Goal: Transaction & Acquisition: Book appointment/travel/reservation

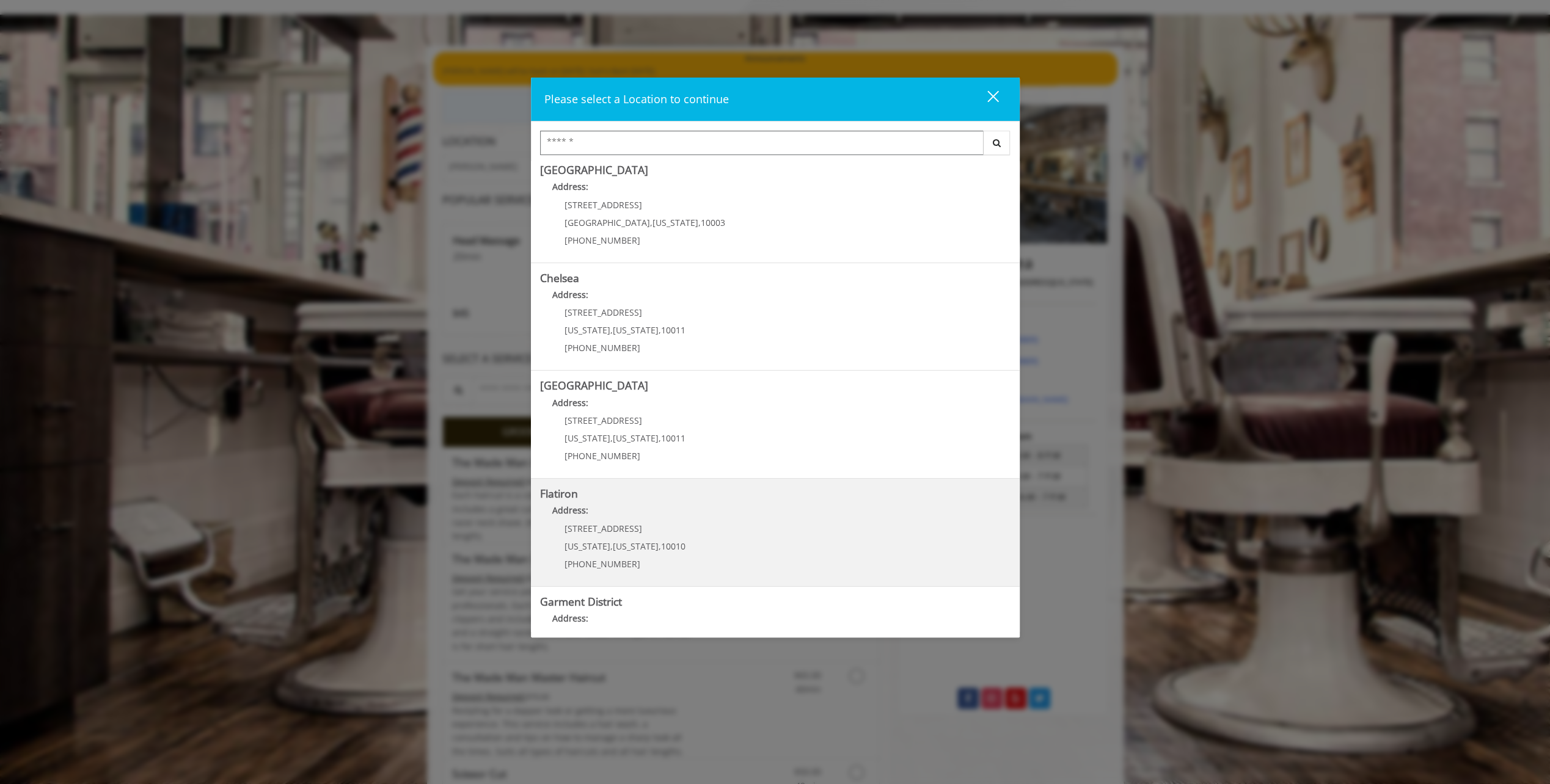
scroll to position [67, 0]
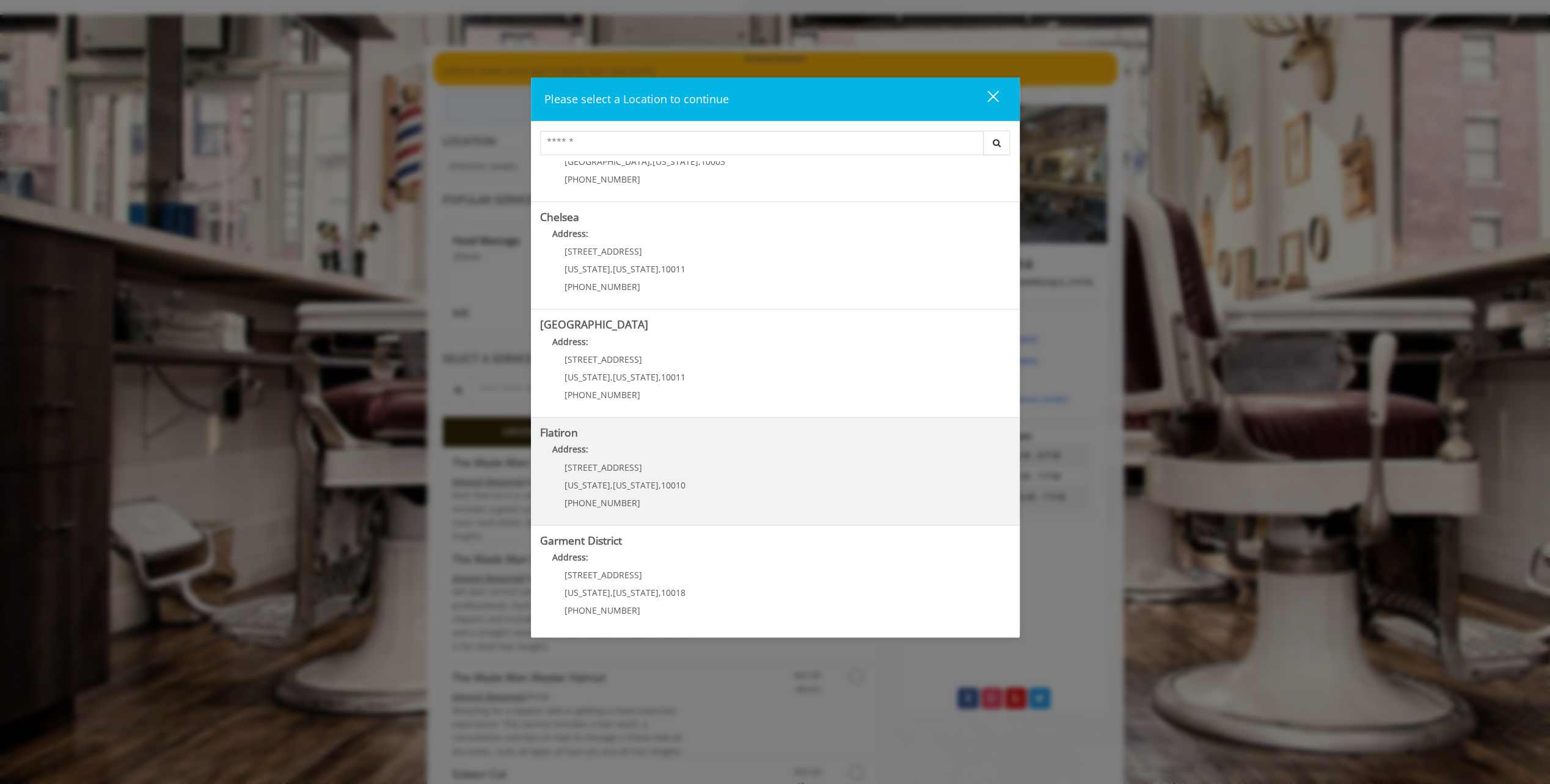
click at [639, 453] on "Address:" at bounding box center [775, 452] width 470 height 19
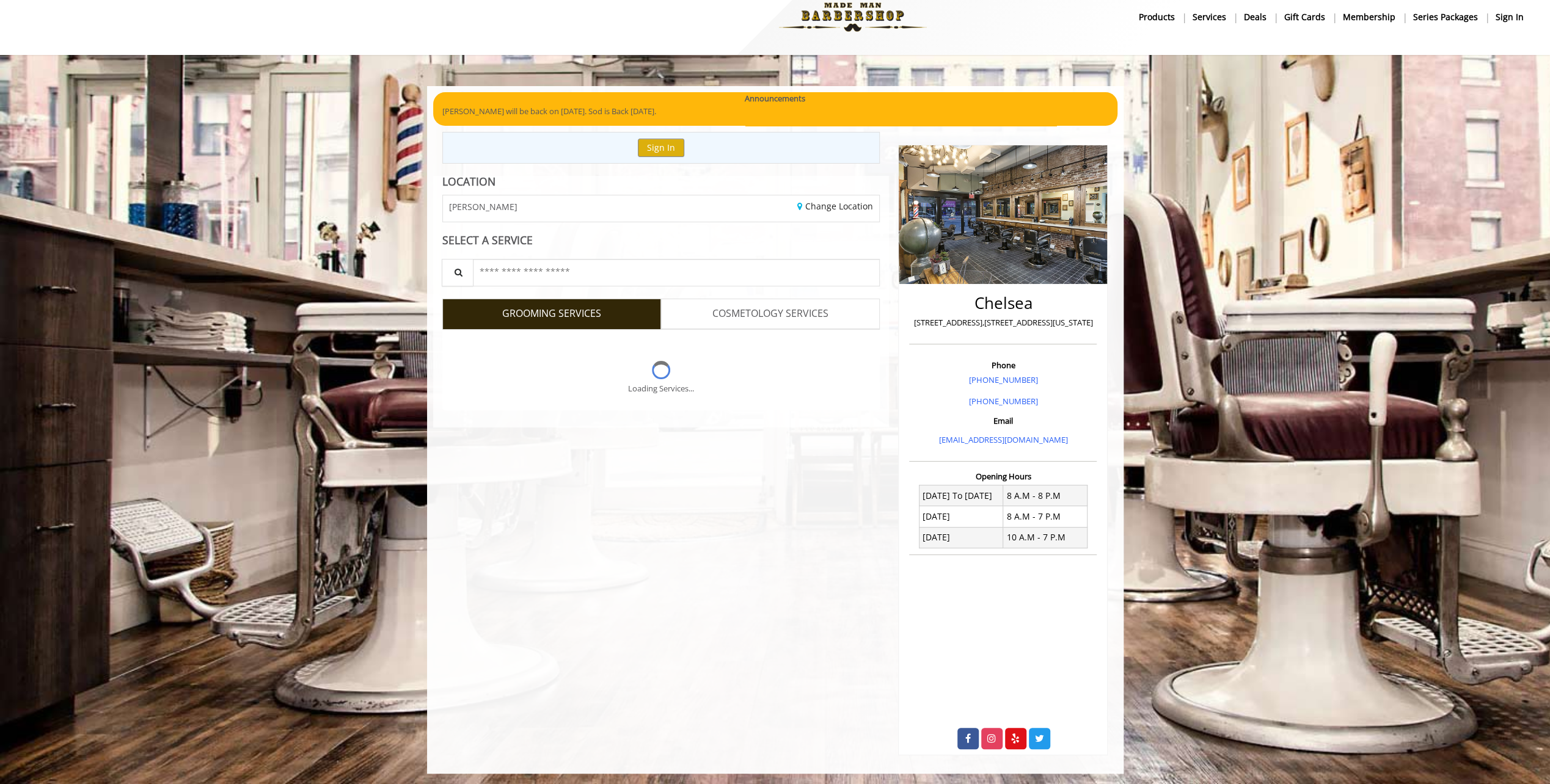
scroll to position [61, 0]
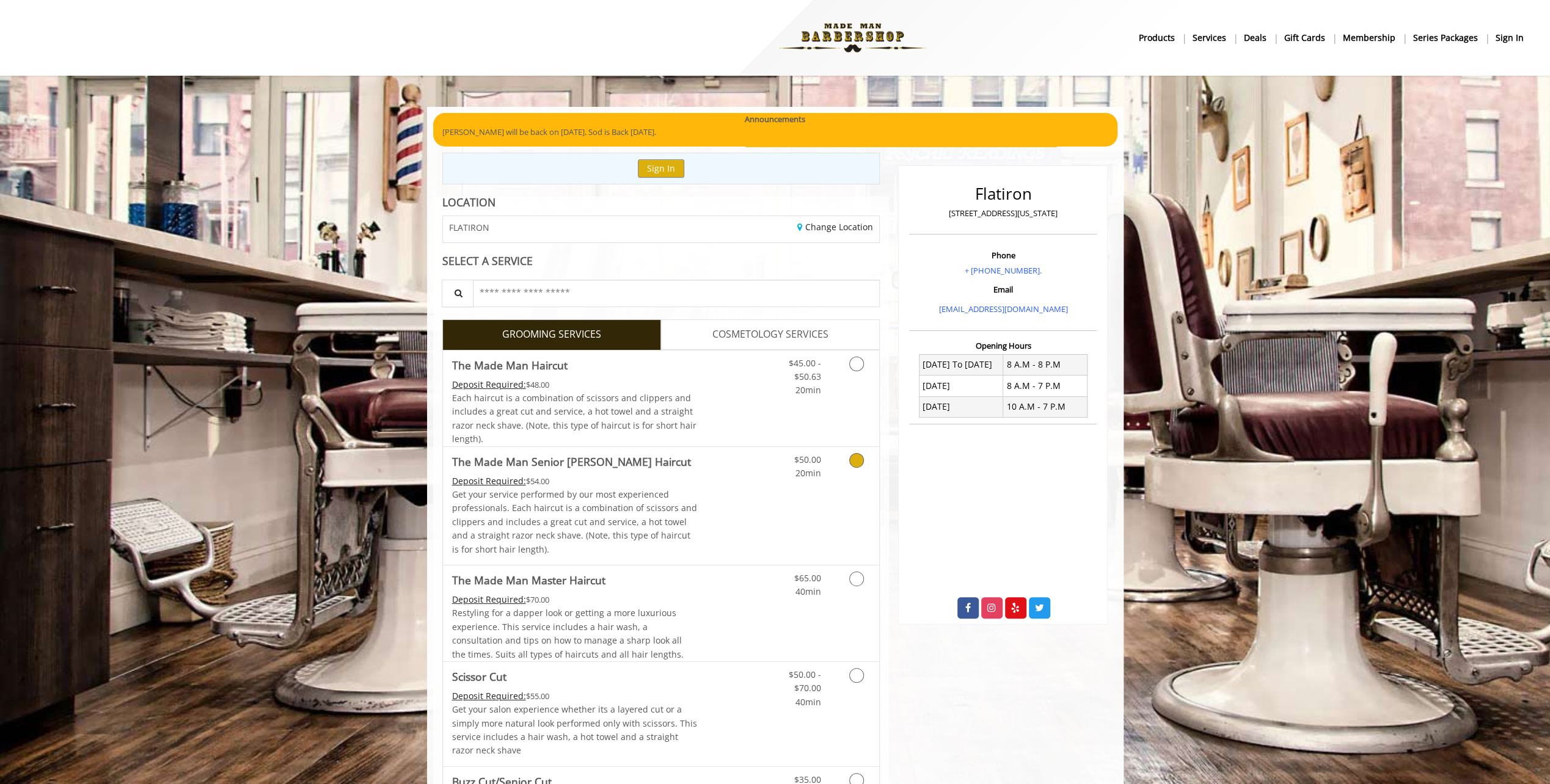
scroll to position [61, 0]
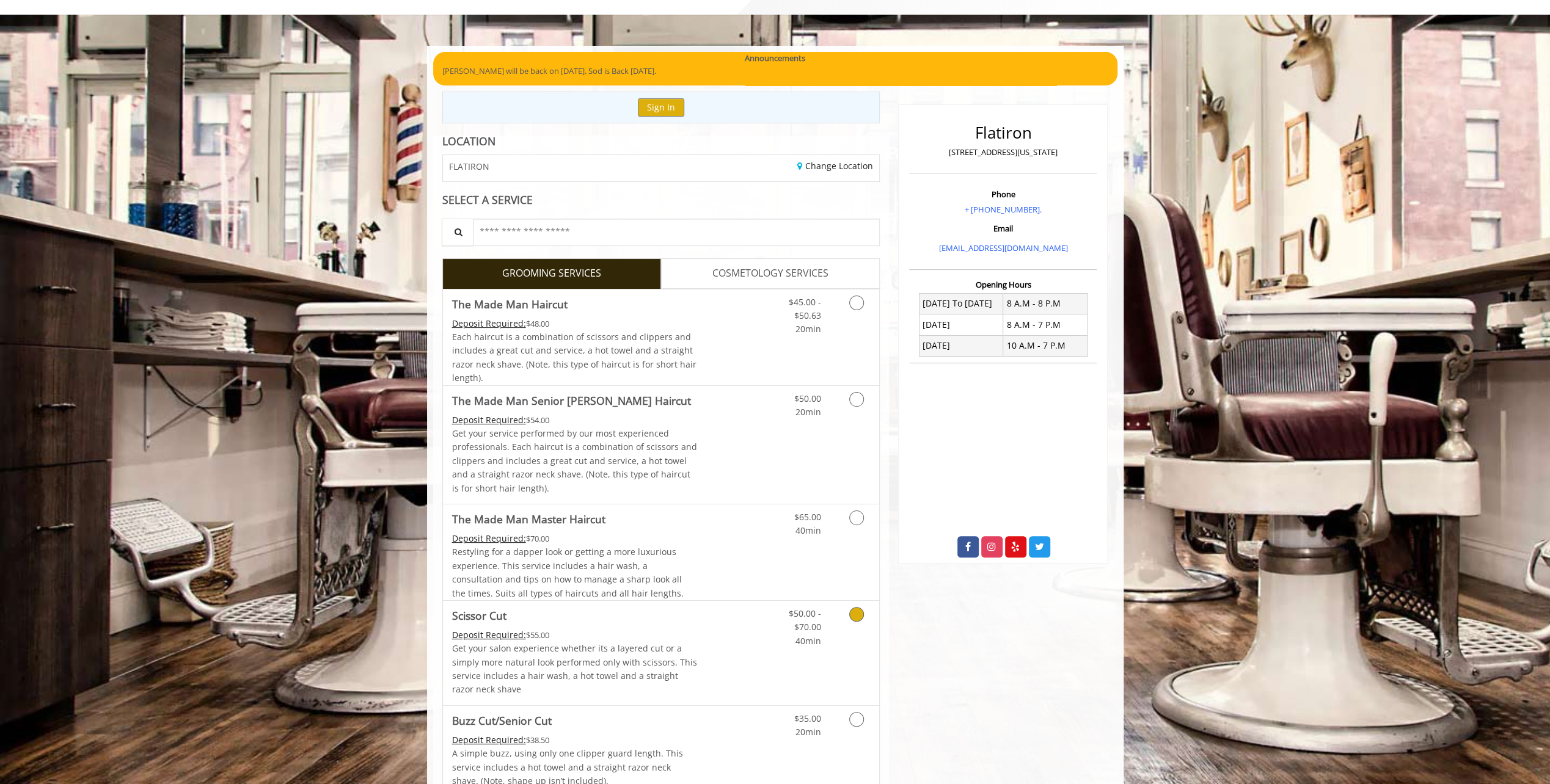
click at [845, 613] on link "Grooming services" at bounding box center [854, 624] width 31 height 47
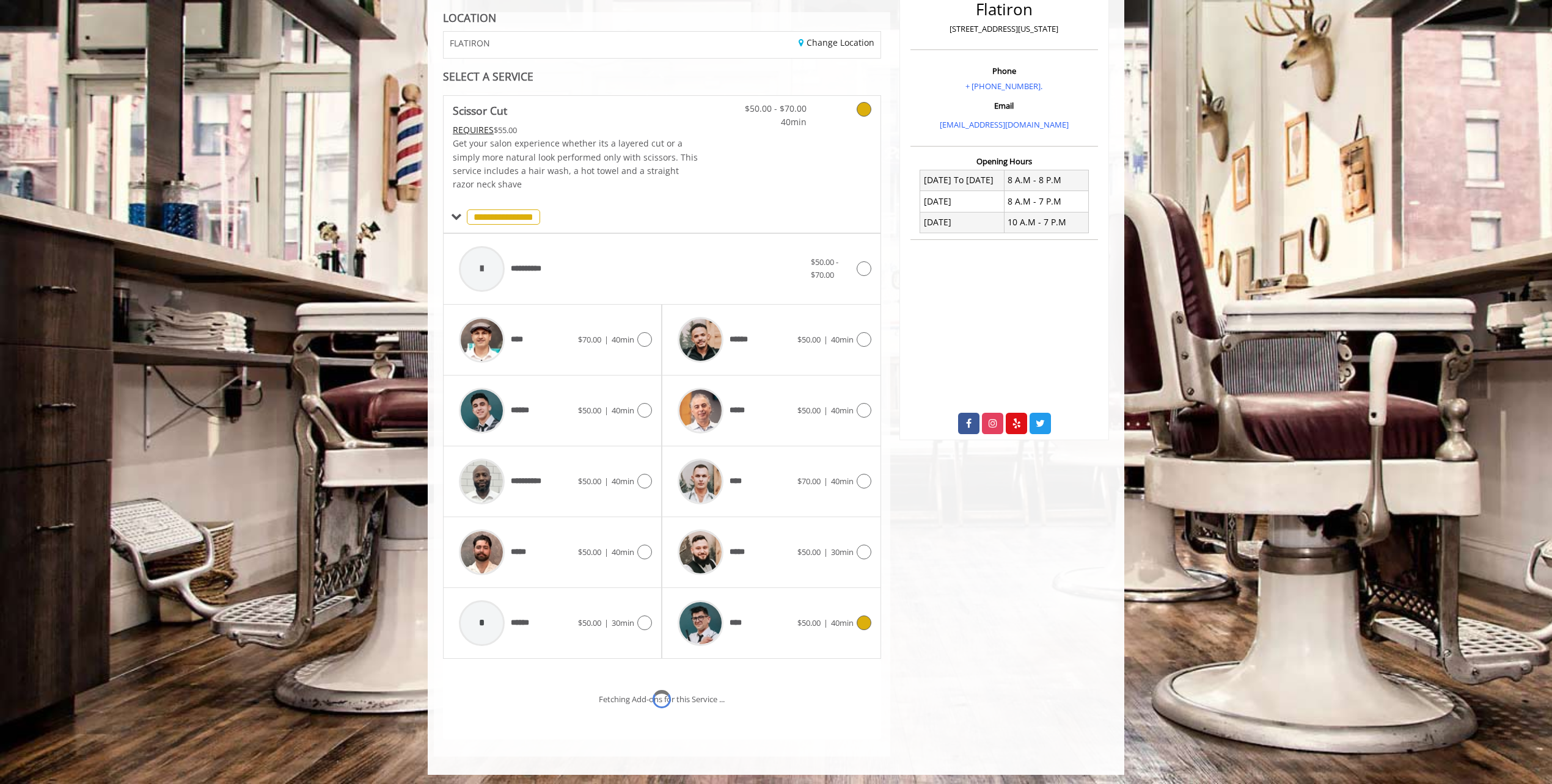
scroll to position [234, 0]
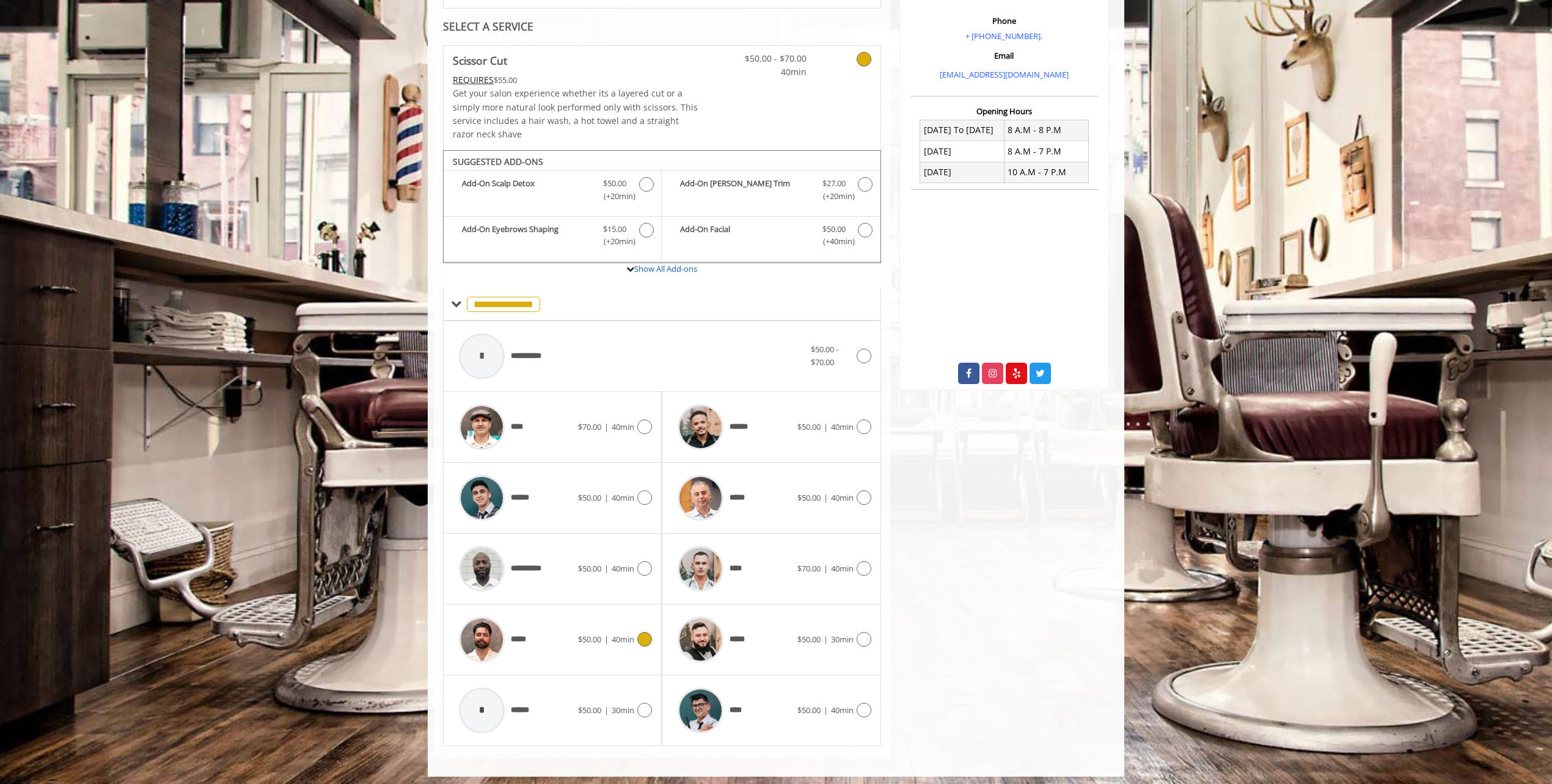
click at [633, 634] on span "40min" at bounding box center [623, 639] width 23 height 11
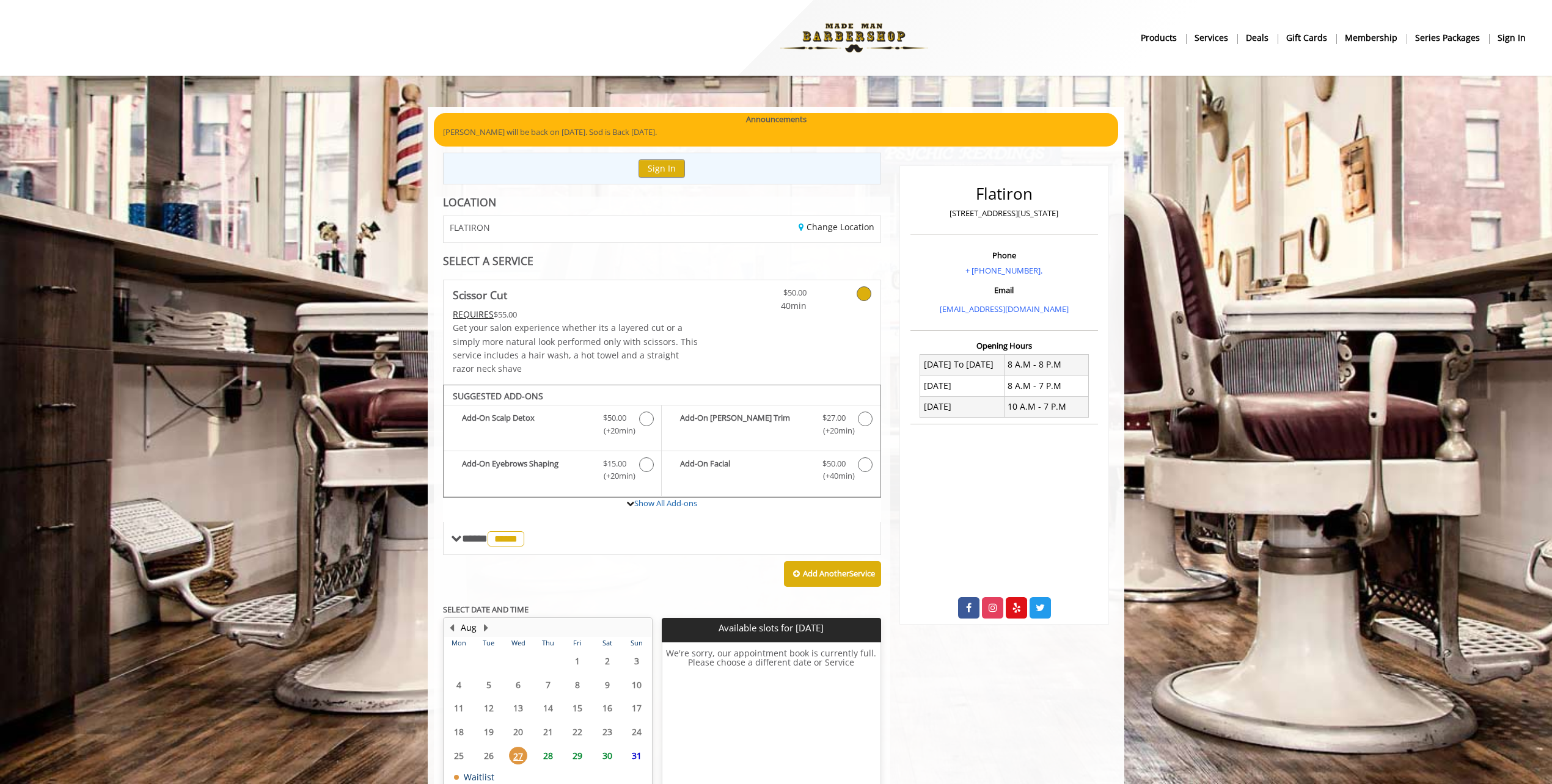
scroll to position [81, 0]
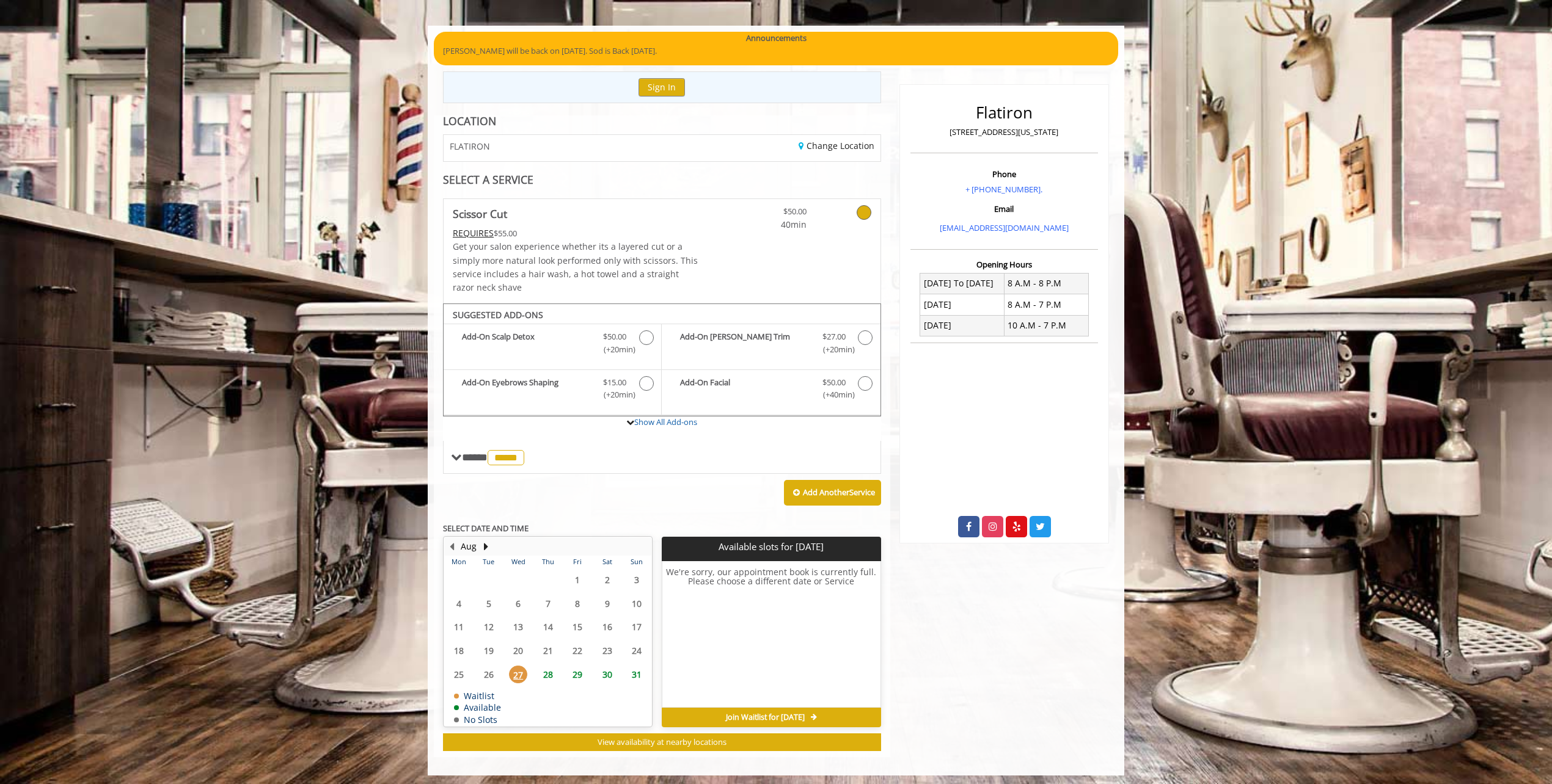
click at [552, 670] on span "28" at bounding box center [548, 674] width 18 height 18
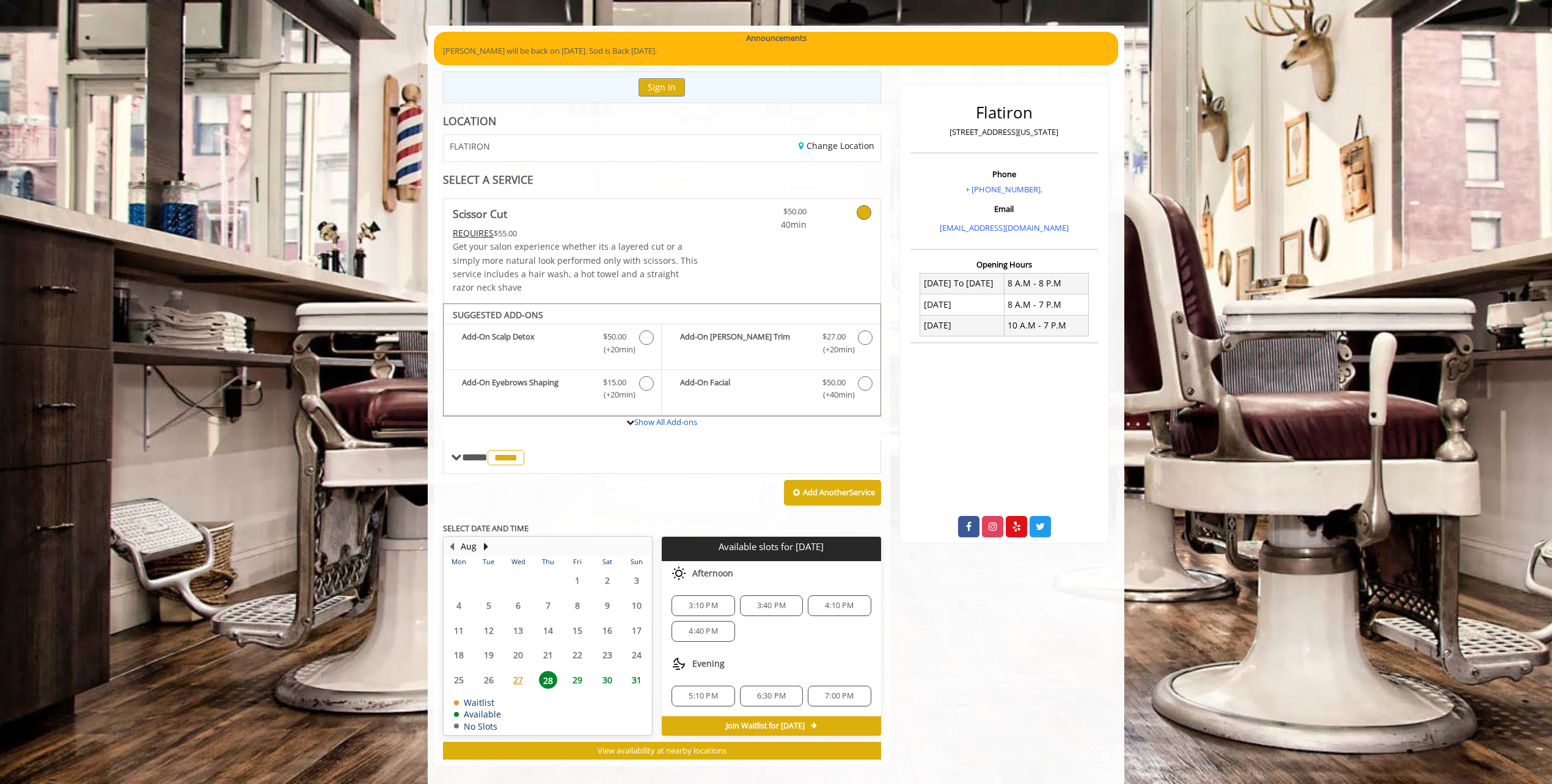
scroll to position [89, 0]
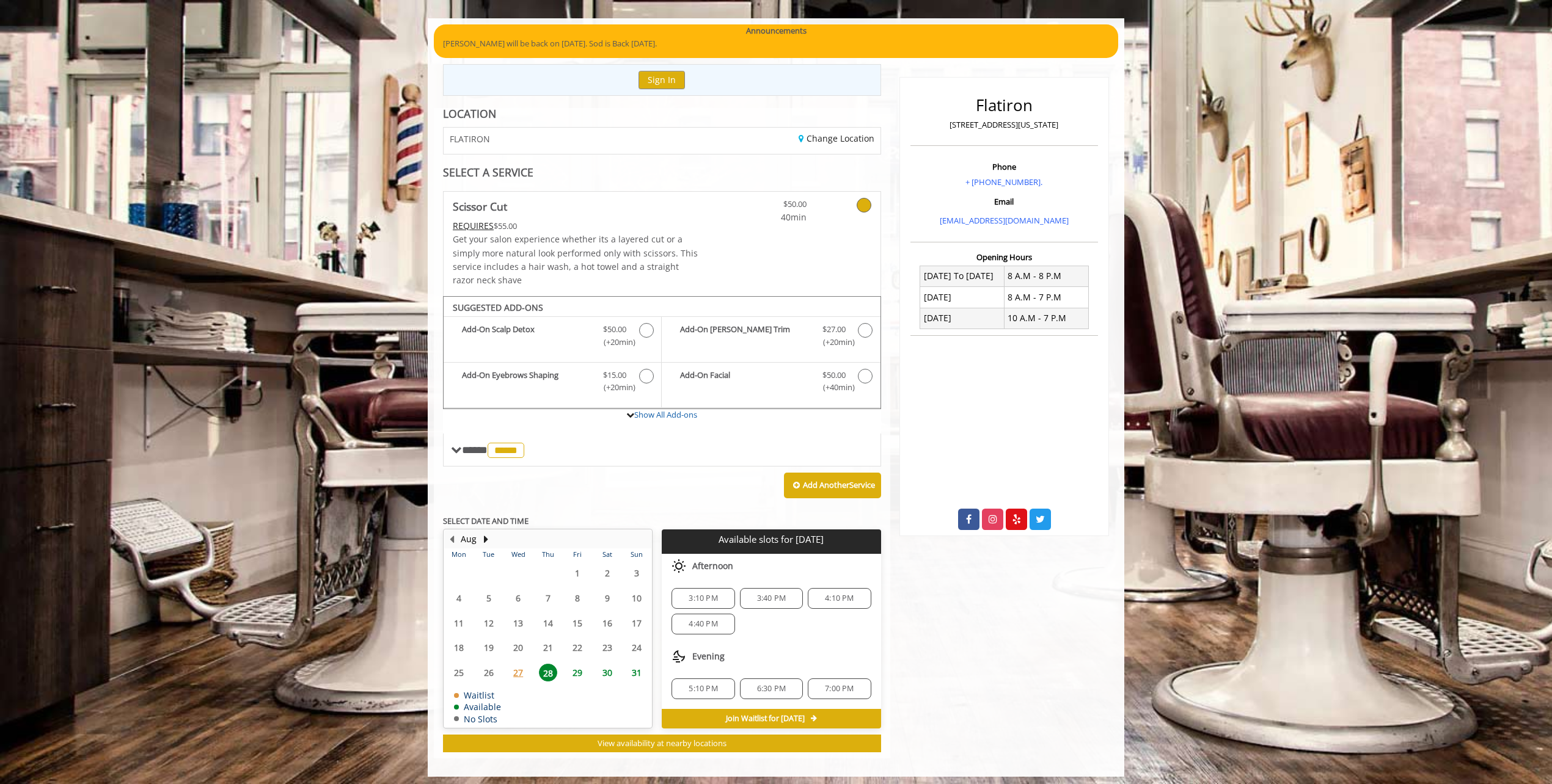
click at [581, 669] on span "29" at bounding box center [577, 672] width 18 height 18
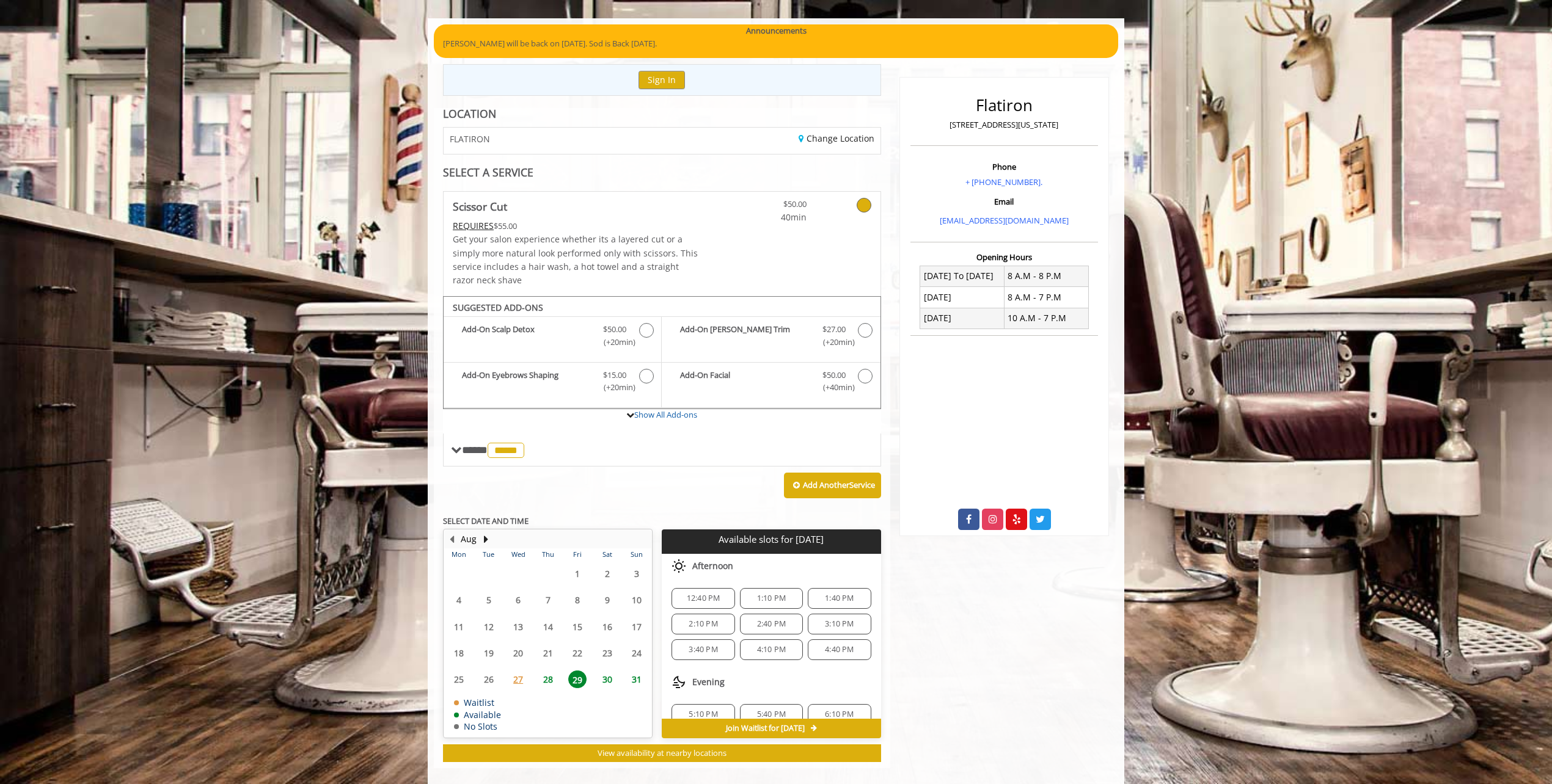
click at [551, 674] on span "28" at bounding box center [548, 679] width 18 height 18
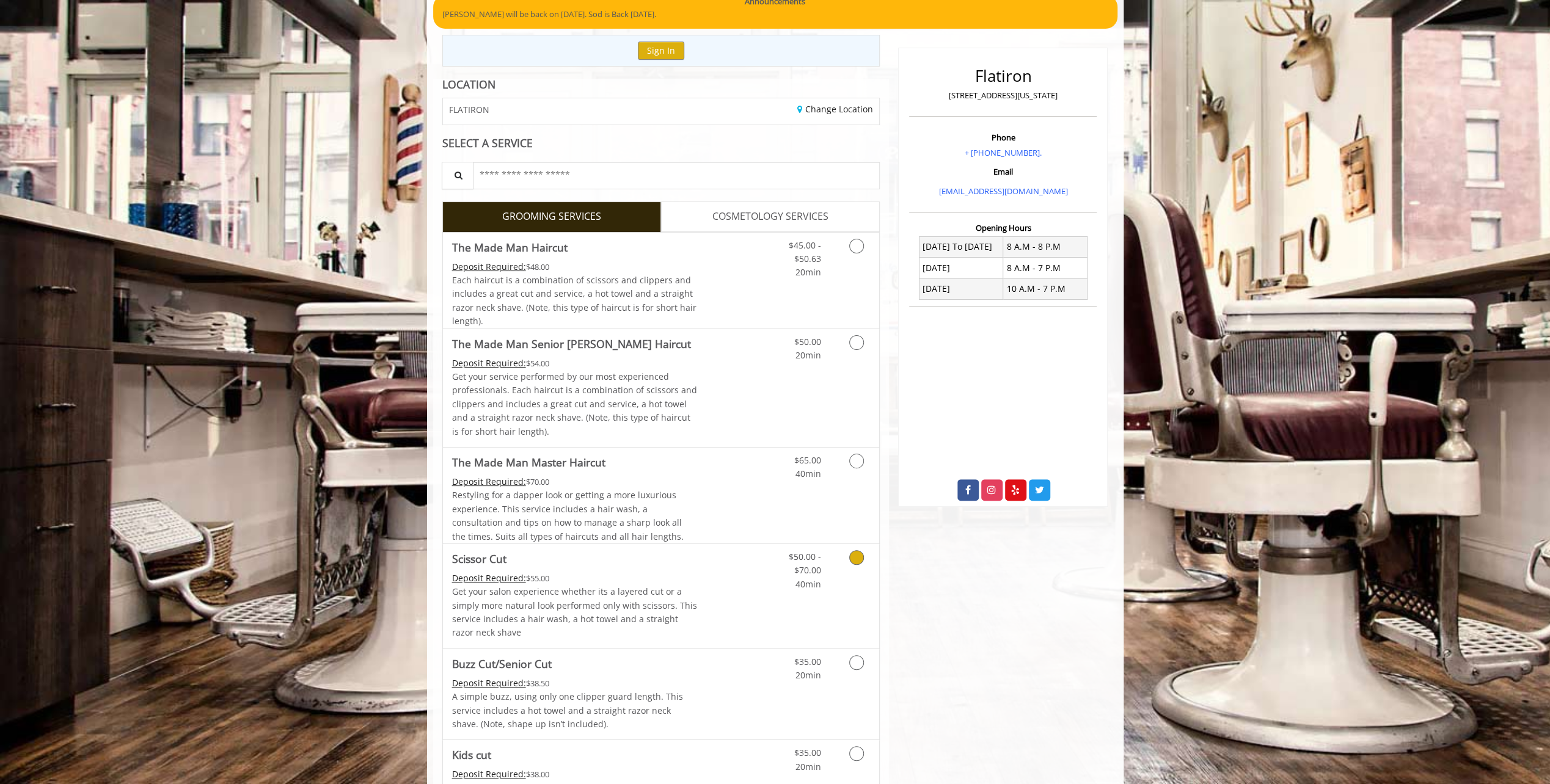
scroll to position [122, 0]
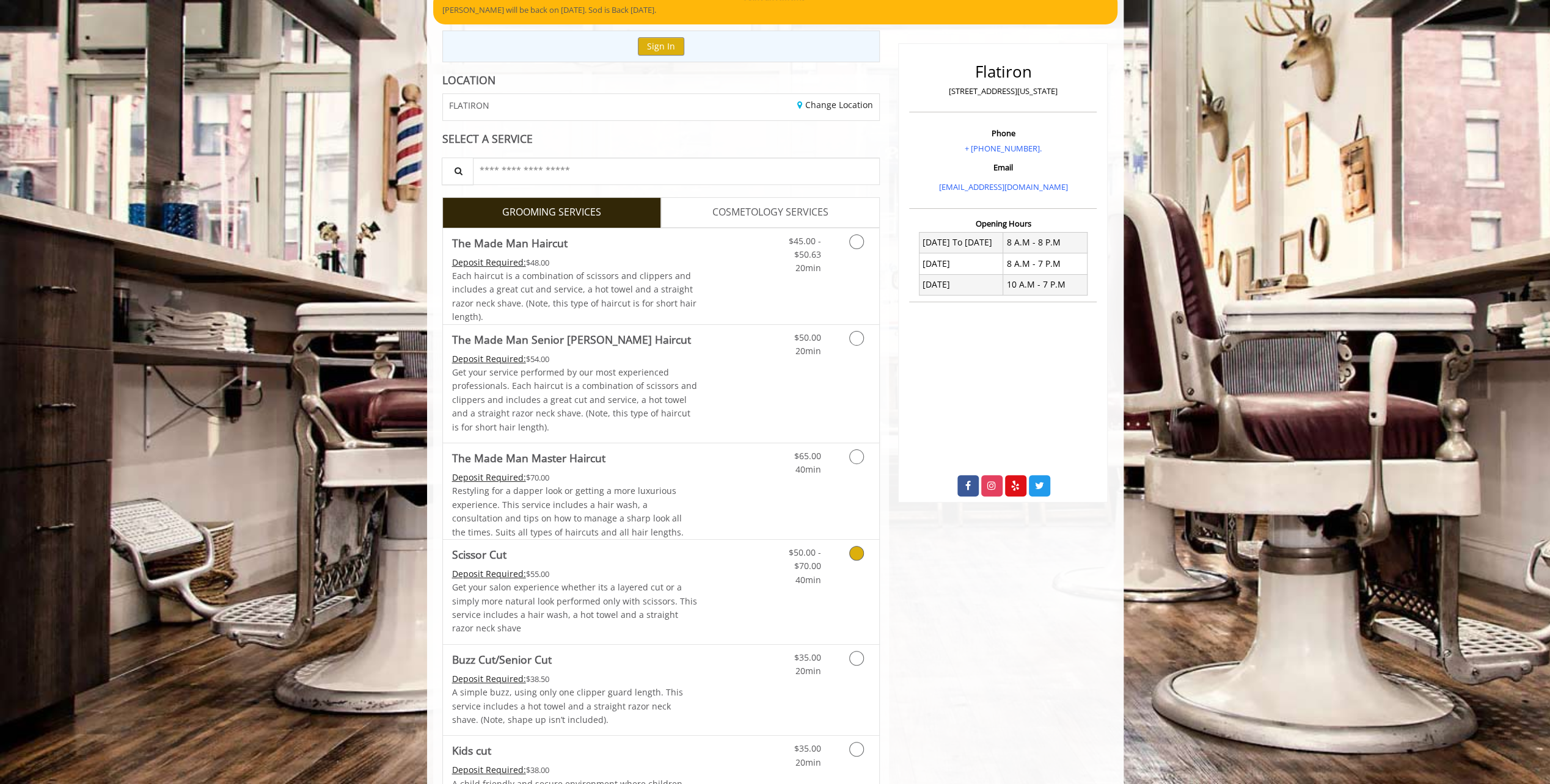
click at [607, 575] on div "Deposit Required: $55.00" at bounding box center [574, 574] width 246 height 13
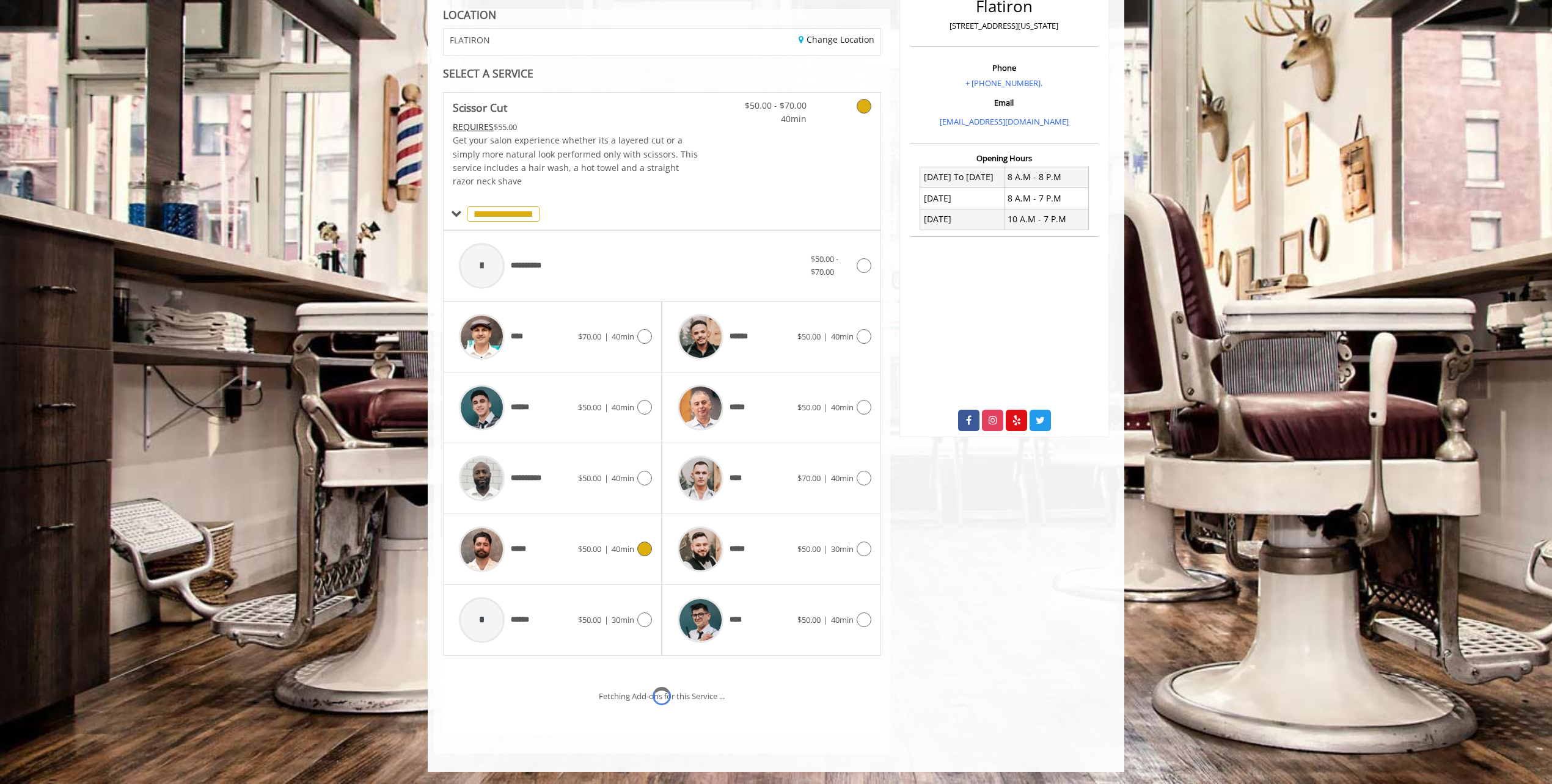
scroll to position [234, 0]
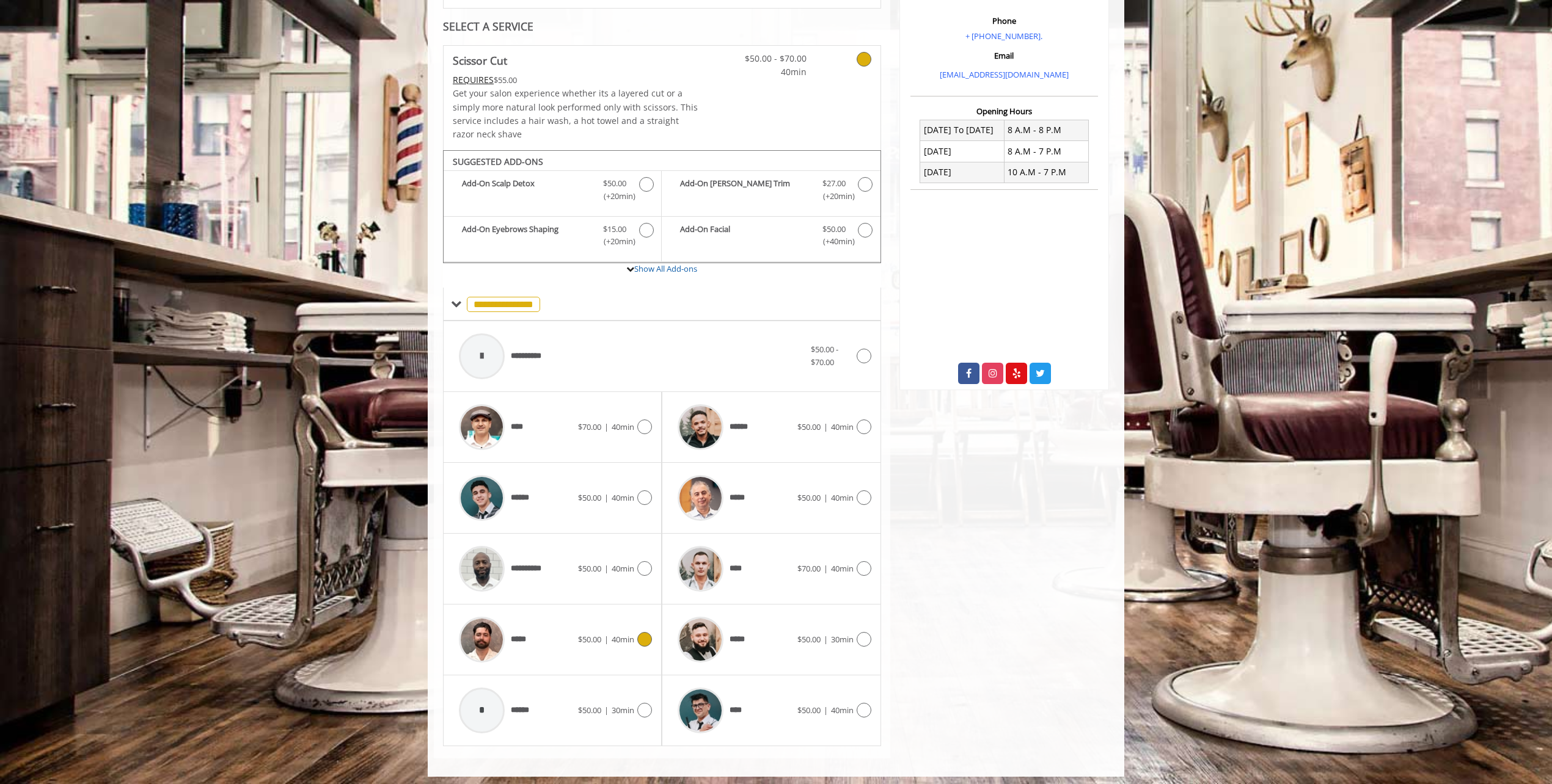
click at [593, 638] on span "$50.00" at bounding box center [589, 639] width 23 height 11
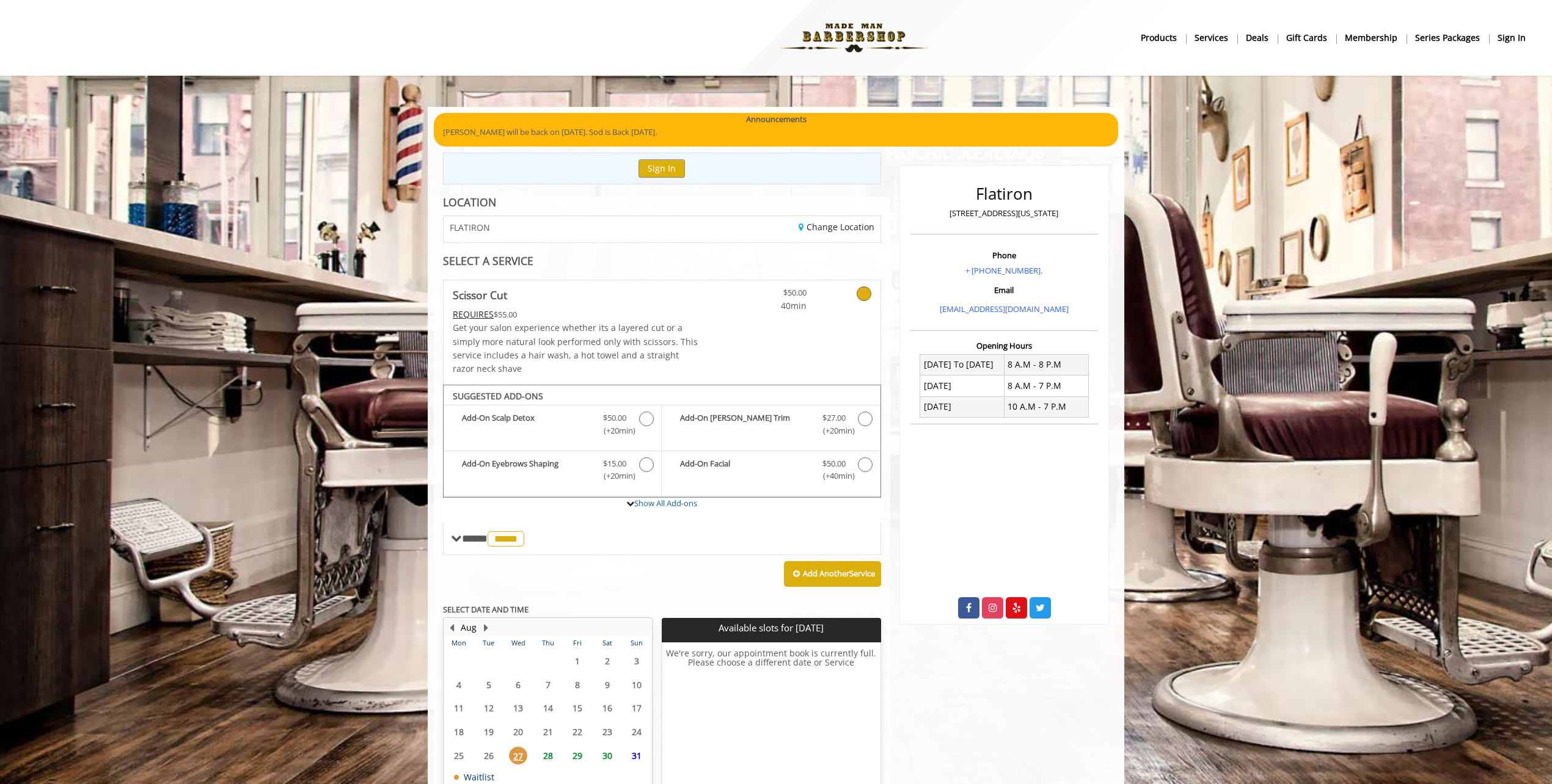
scroll to position [81, 0]
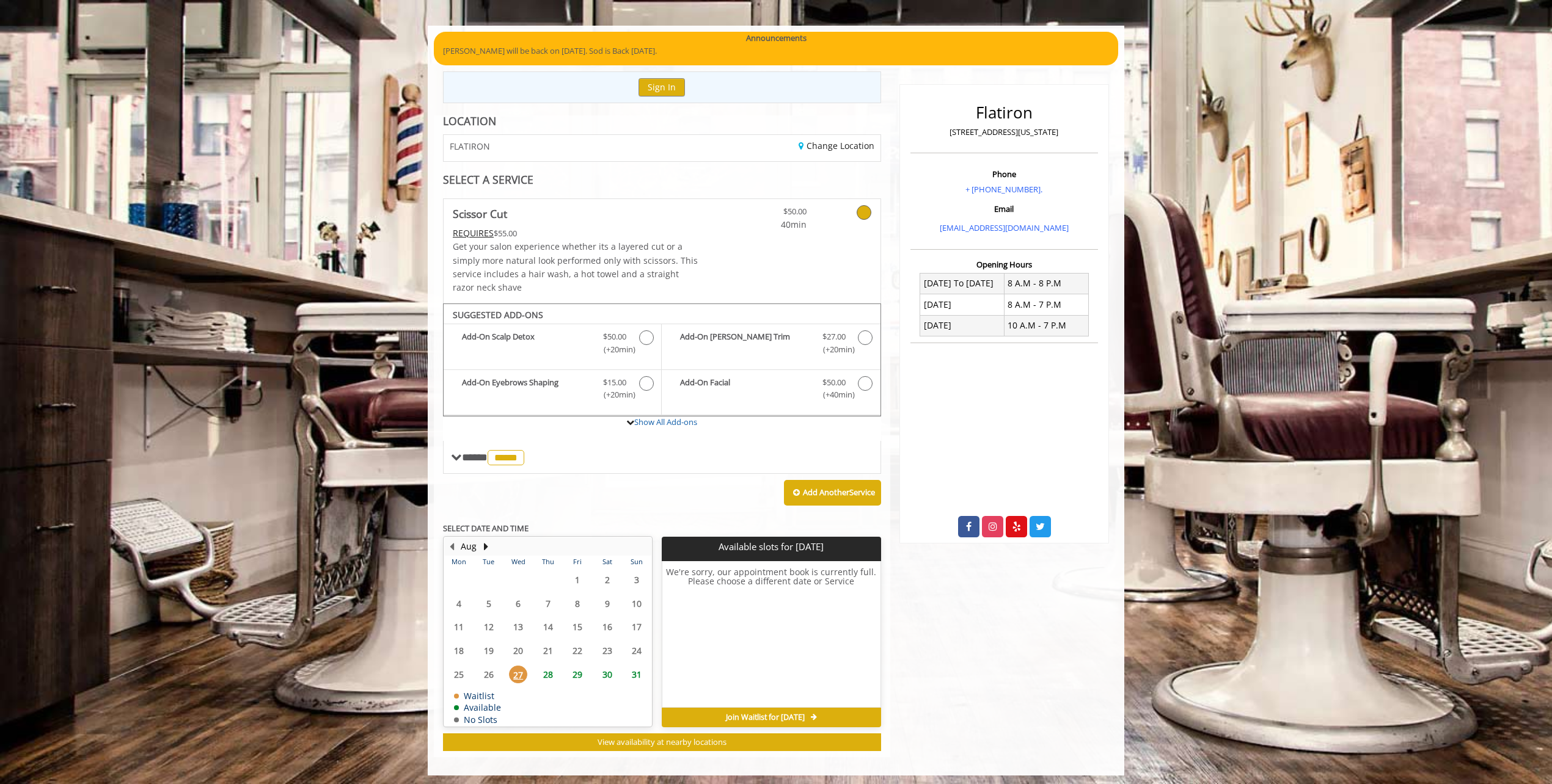
click at [514, 670] on span "27" at bounding box center [518, 674] width 18 height 18
click at [541, 672] on span "28" at bounding box center [548, 674] width 18 height 18
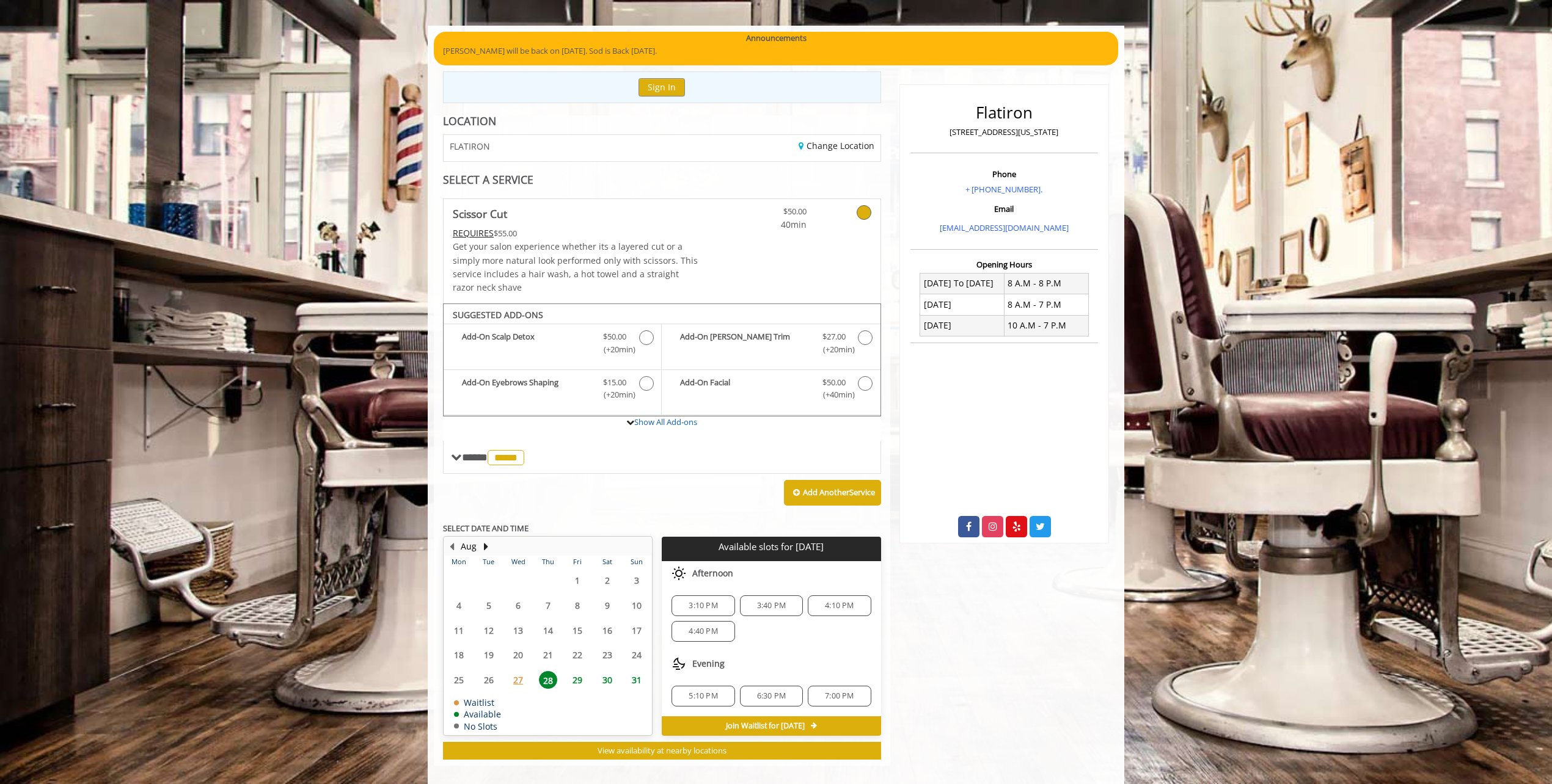
scroll to position [89, 0]
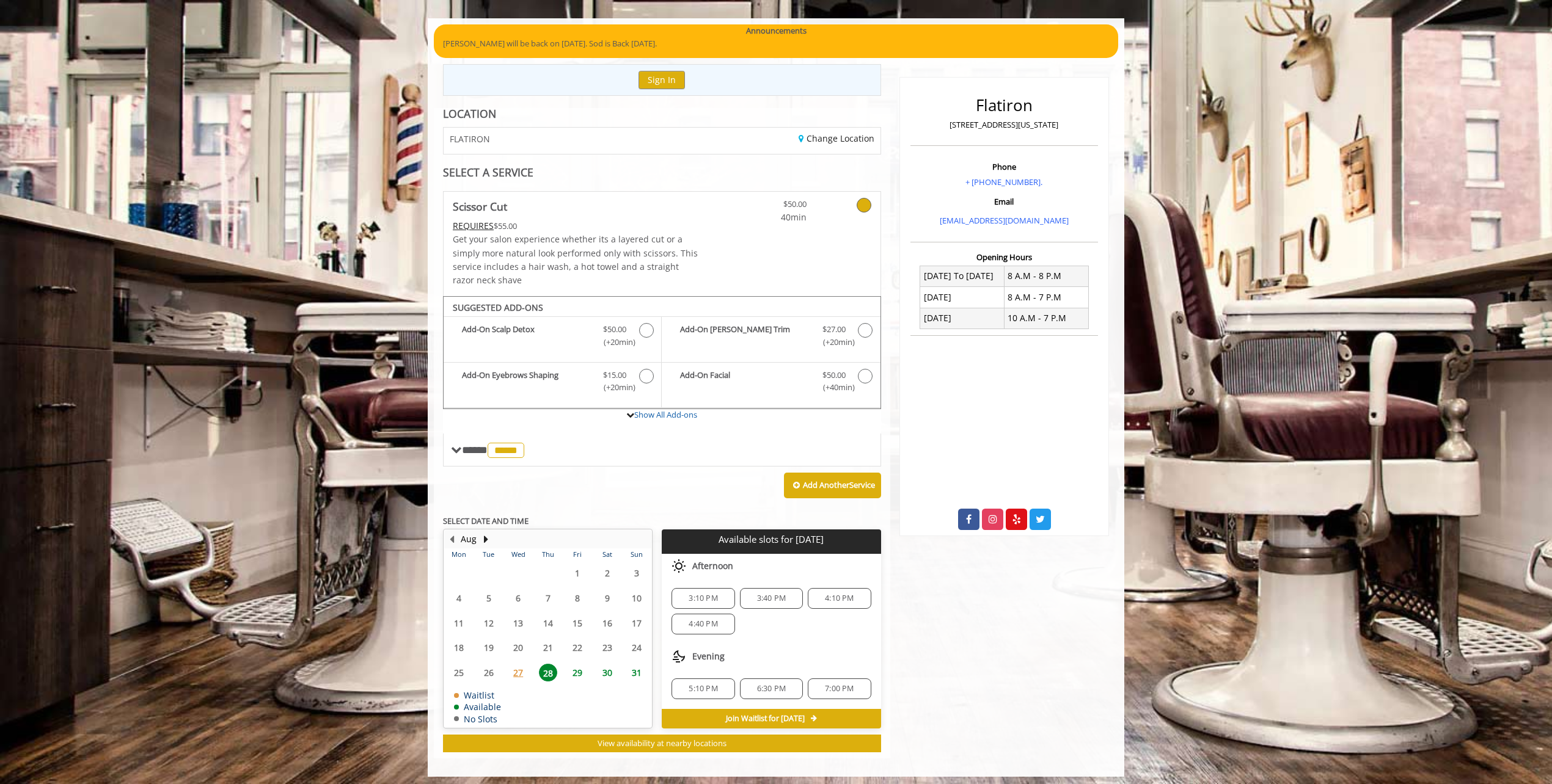
click at [612, 672] on span "30" at bounding box center [607, 672] width 18 height 18
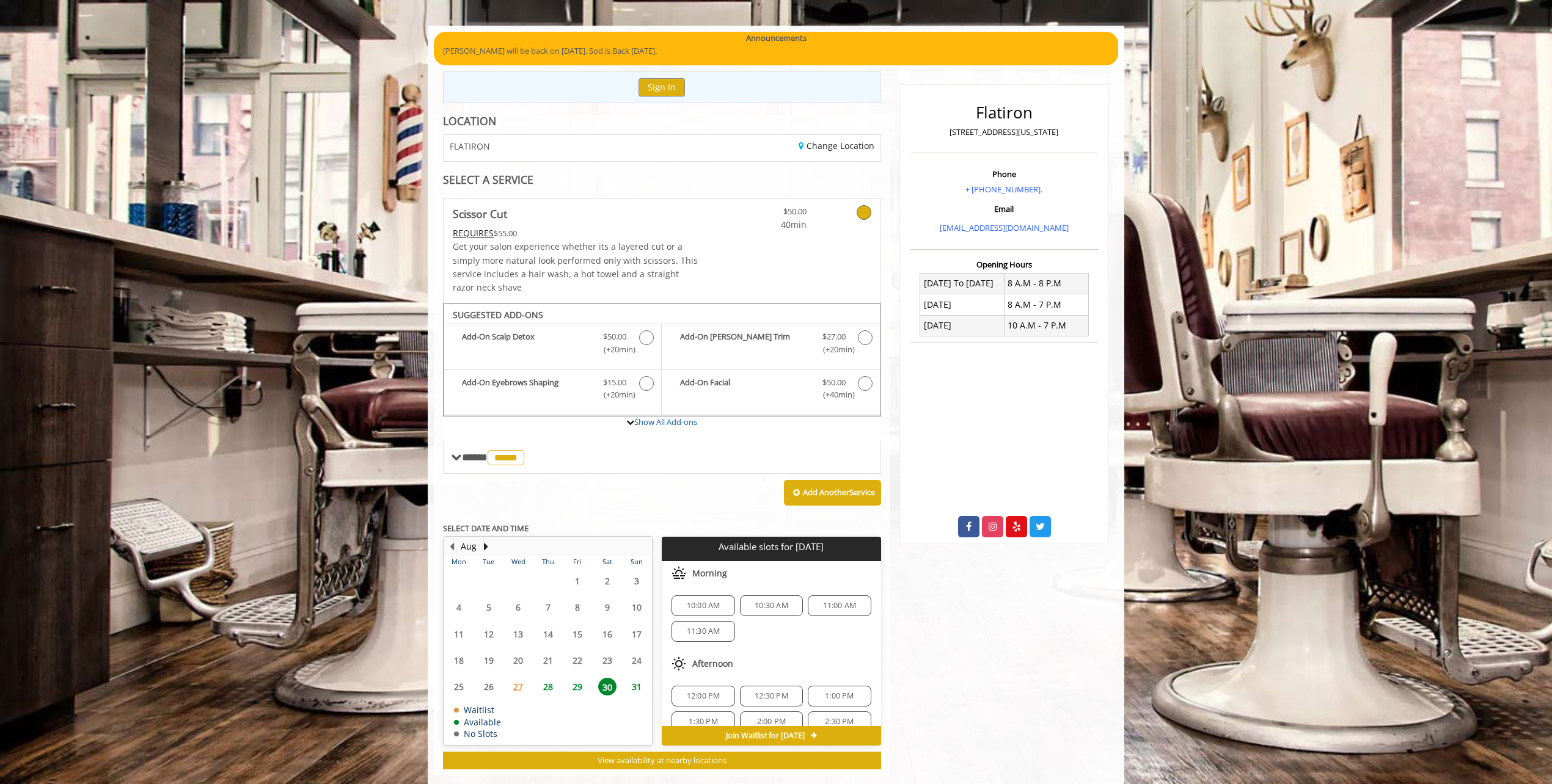
scroll to position [99, 0]
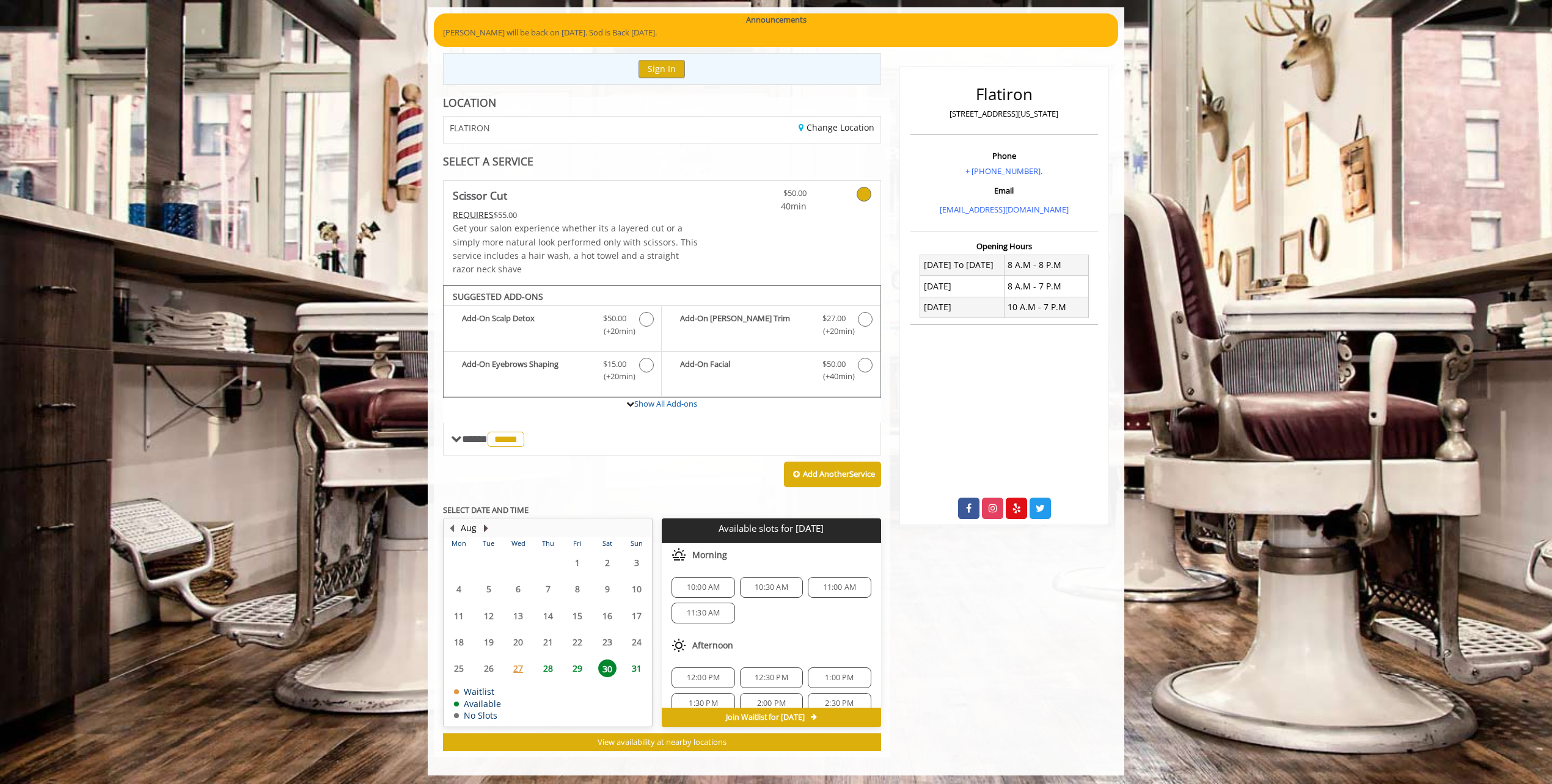
click at [483, 524] on button "Next Month" at bounding box center [486, 528] width 10 height 13
